Goal: Task Accomplishment & Management: Complete application form

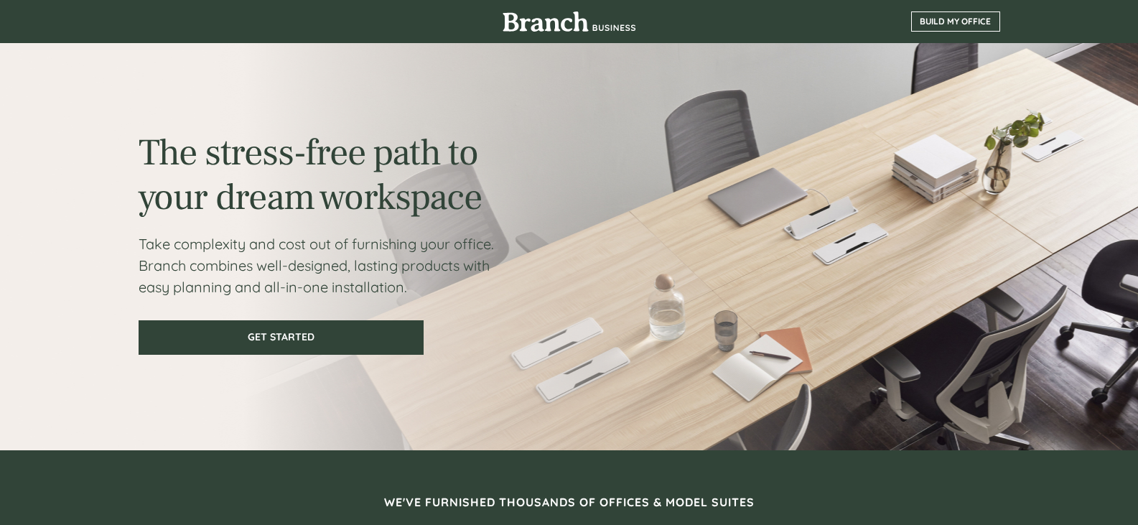
click at [923, 24] on span "BUILD MY OFFICE" at bounding box center [956, 22] width 88 height 10
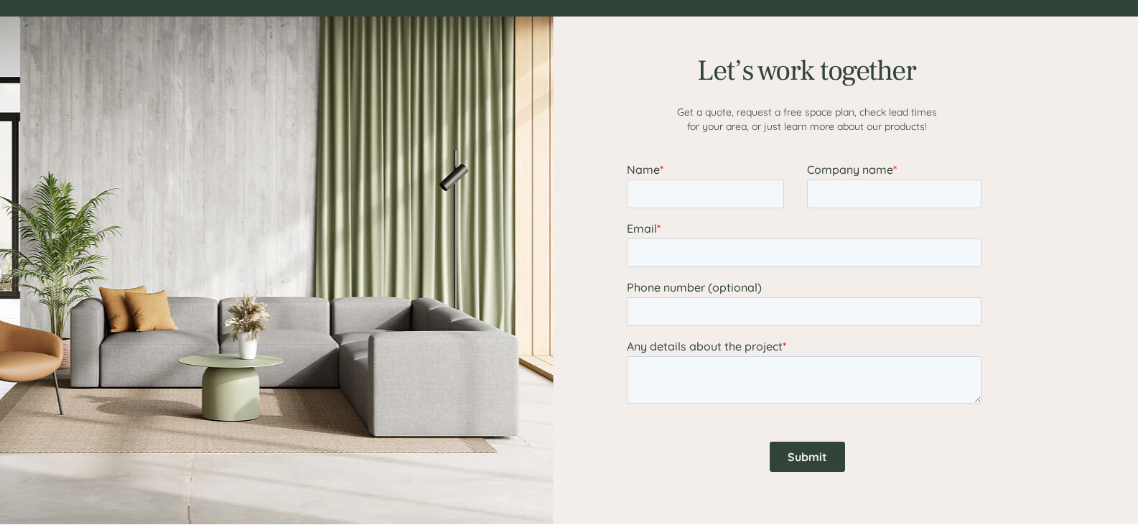
scroll to position [1787, 0]
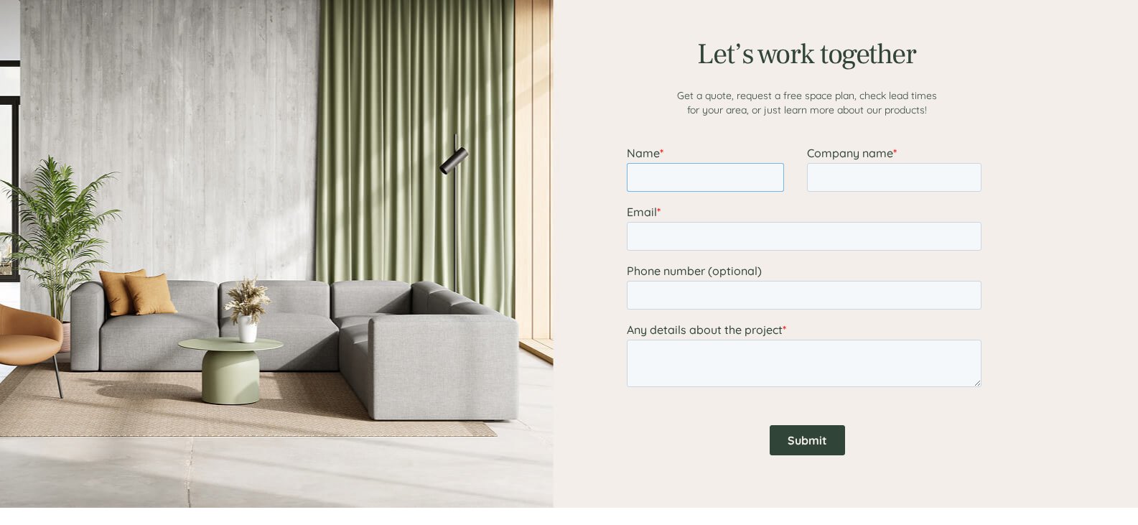
drag, startPoint x: 725, startPoint y: 175, endPoint x: 753, endPoint y: 190, distance: 31.8
click at [725, 177] on input "Name *" at bounding box center [704, 177] width 157 height 29
type input "[PERSON_NAME]"
click at [862, 183] on input "Company name *" at bounding box center [893, 177] width 174 height 29
type input "CBI"
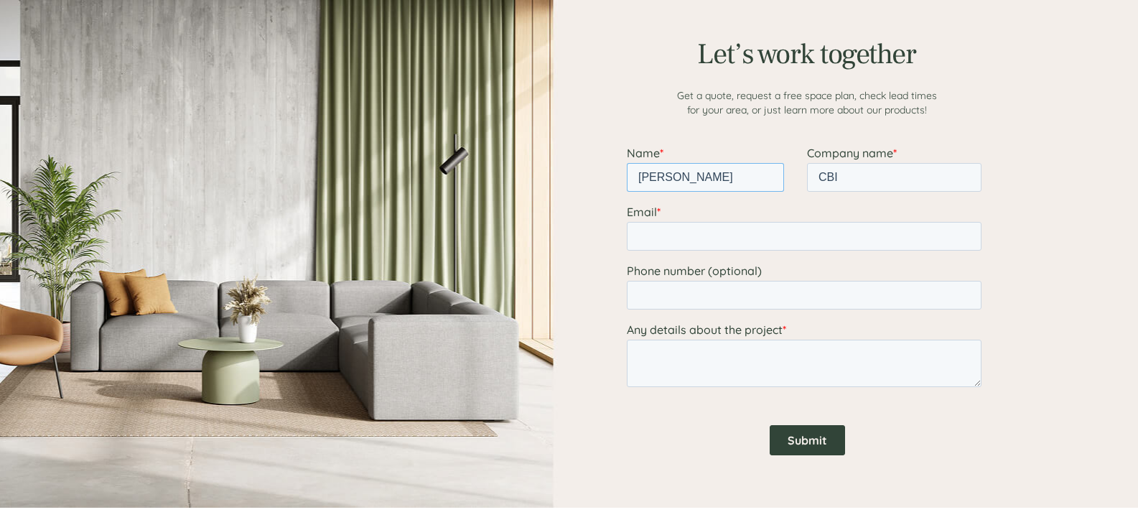
click at [707, 180] on input "[PERSON_NAME]" at bounding box center [704, 177] width 157 height 29
type input "[PERSON_NAME]"
drag, startPoint x: 695, startPoint y: 240, endPoint x: 729, endPoint y: 223, distance: 37.9
click at [717, 224] on input "Email *" at bounding box center [803, 236] width 355 height 29
type input "[PERSON_NAME][EMAIL_ADDRESS][PERSON_NAME][DOMAIN_NAME]"
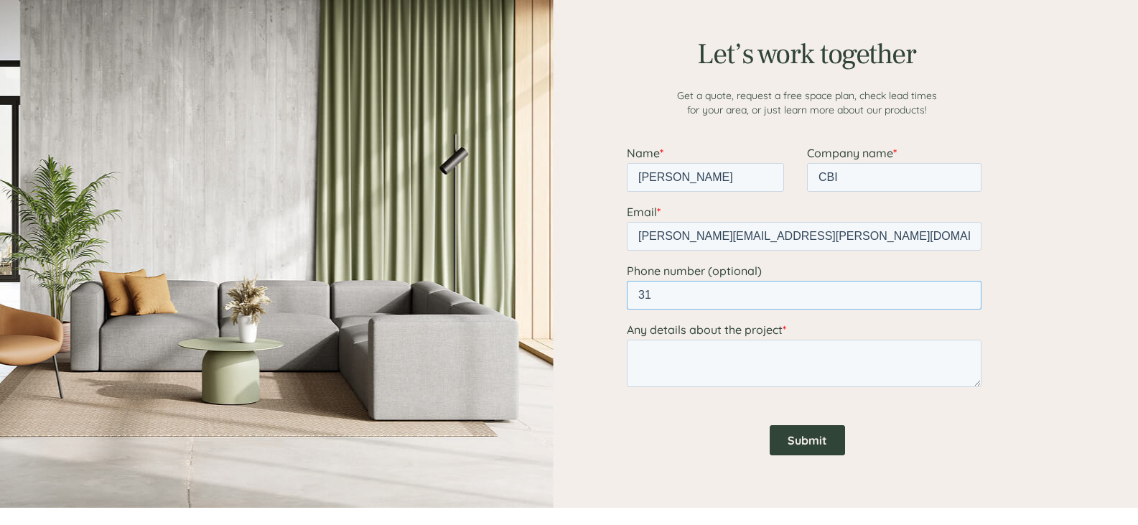
type input "3"
type textarea "L"
drag, startPoint x: 842, startPoint y: 360, endPoint x: 697, endPoint y: 346, distance: 146.5
click at [697, 346] on textarea "2 types of lockers, employee and gym" at bounding box center [803, 363] width 355 height 47
click at [860, 359] on textarea "2 types of lockers, employee and gym" at bounding box center [803, 363] width 355 height 47
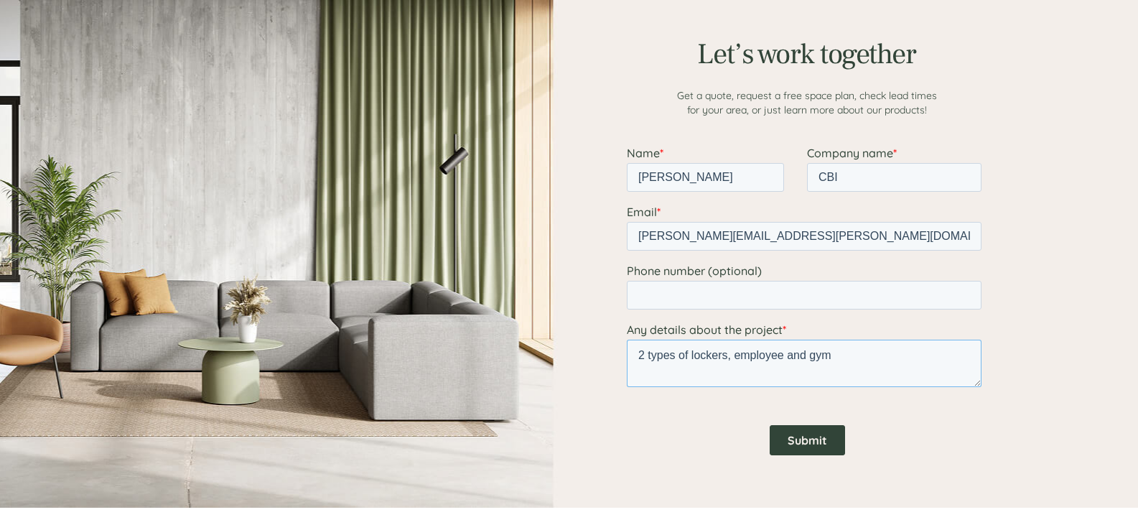
click at [738, 354] on textarea "2 types of lockers, employee and gym" at bounding box center [803, 363] width 355 height 47
click at [848, 351] on textarea "2 types of lockers (employee and gym" at bounding box center [803, 363] width 355 height 47
type textarea "2 types of lockers (employee and gym) for new office."
click at [824, 442] on input "Submit" at bounding box center [806, 440] width 75 height 30
